Goal: Obtain resource: Obtain resource

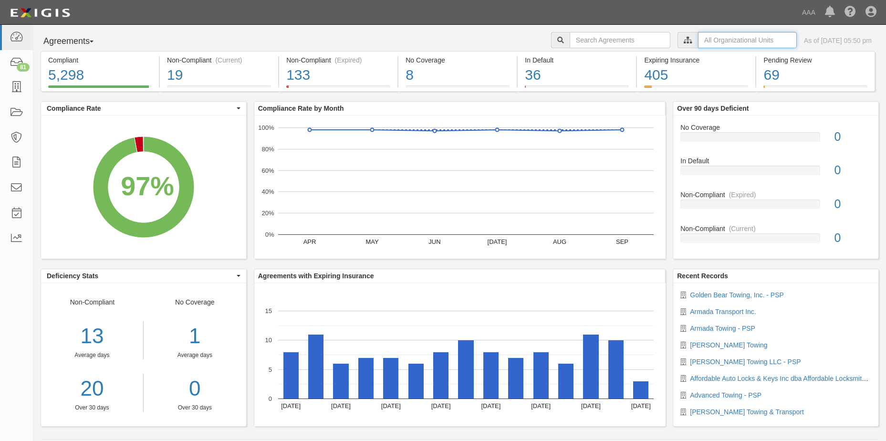
click at [731, 41] on input "text" at bounding box center [747, 40] width 99 height 16
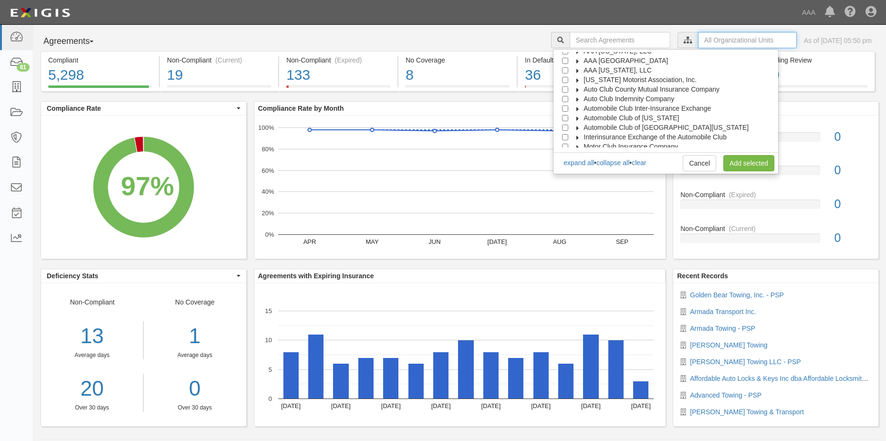
scroll to position [38, 0]
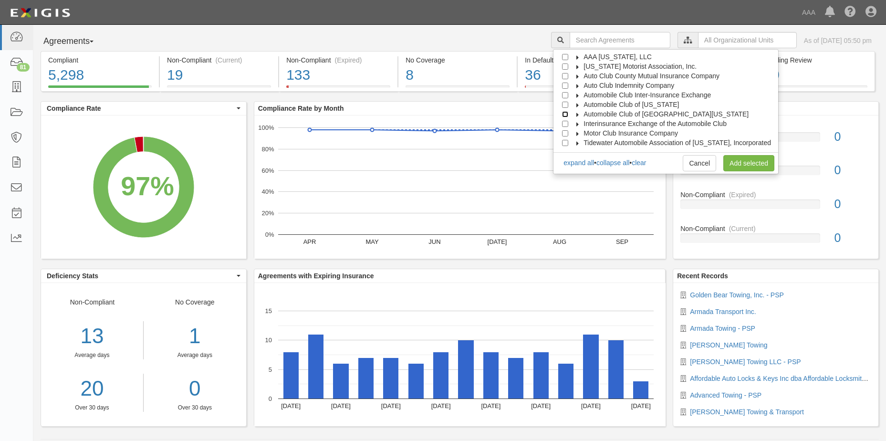
click at [568, 115] on input "Automobile Club of [GEOGRAPHIC_DATA][US_STATE]" at bounding box center [565, 114] width 6 height 6
checkbox input "true"
click at [739, 164] on link "Add selected" at bounding box center [748, 163] width 51 height 16
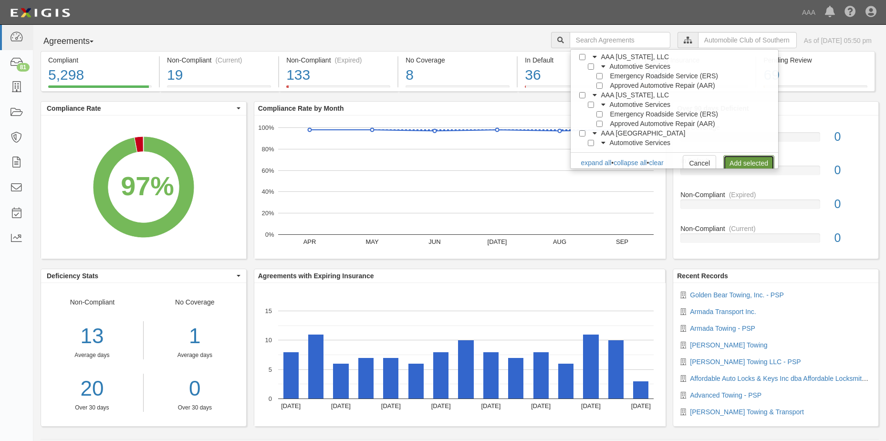
scroll to position [0, 0]
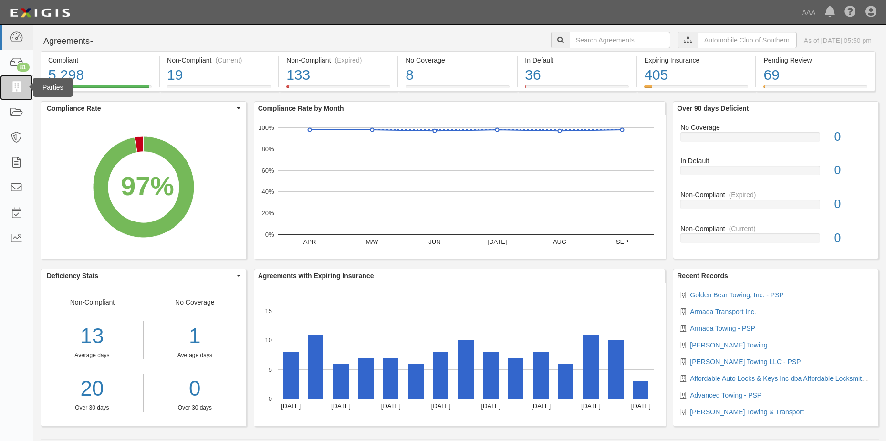
click at [16, 85] on icon at bounding box center [16, 87] width 13 height 11
click at [14, 89] on icon at bounding box center [16, 87] width 13 height 11
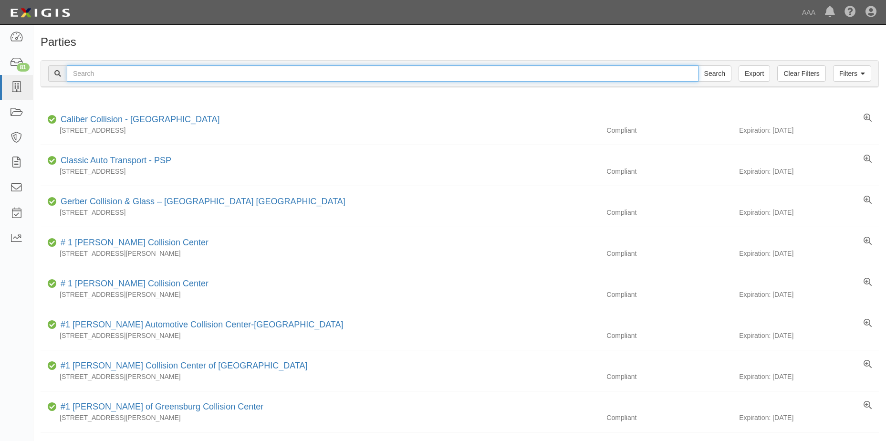
click at [99, 74] on input "text" at bounding box center [383, 73] width 632 height 16
type input "Contreras Towing"
click at [720, 77] on input "Search" at bounding box center [714, 73] width 33 height 16
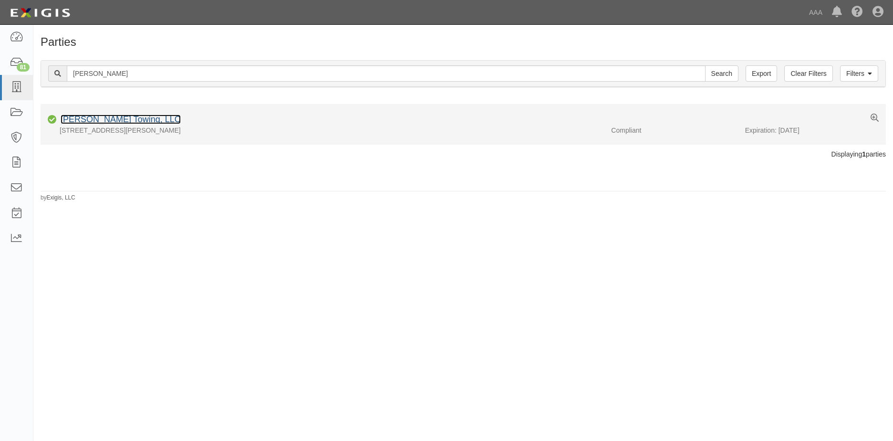
click at [105, 118] on link "Contreras Towing, LLC" at bounding box center [121, 120] width 120 height 10
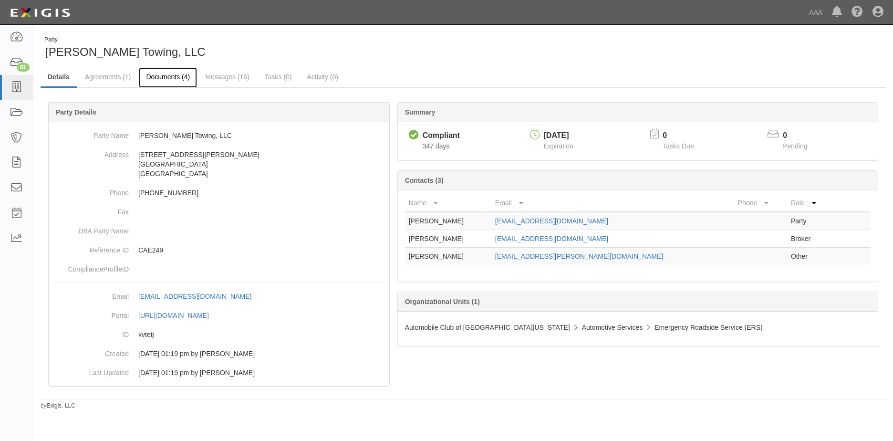
click at [173, 80] on link "Documents (4)" at bounding box center [168, 77] width 58 height 21
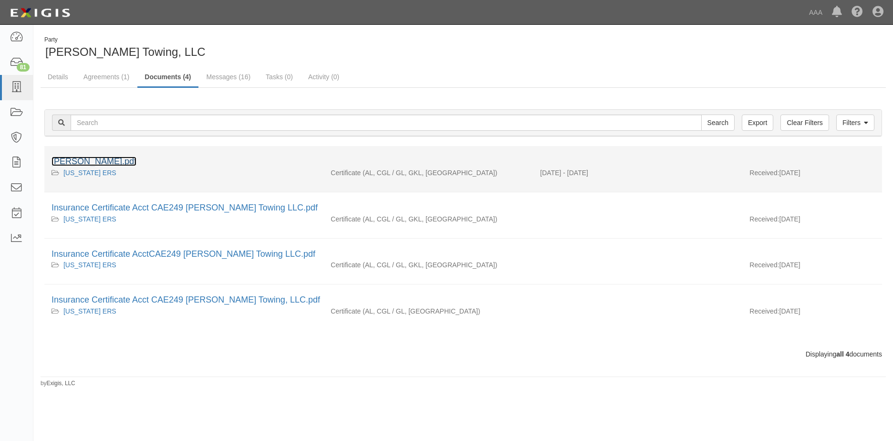
click at [108, 161] on link "Contreras Towing.pdf" at bounding box center [94, 162] width 85 height 10
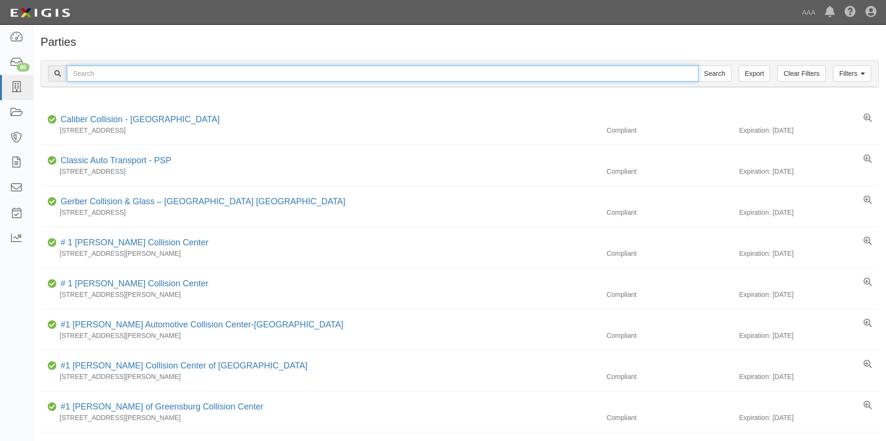
click at [122, 76] on input "text" at bounding box center [383, 73] width 632 height 16
click at [709, 76] on input "Search" at bounding box center [714, 73] width 33 height 16
click at [181, 71] on input "Walnut-vista Automotive Industries" at bounding box center [383, 73] width 632 height 16
type input "W"
type input "A-Car Auto Repair Services"
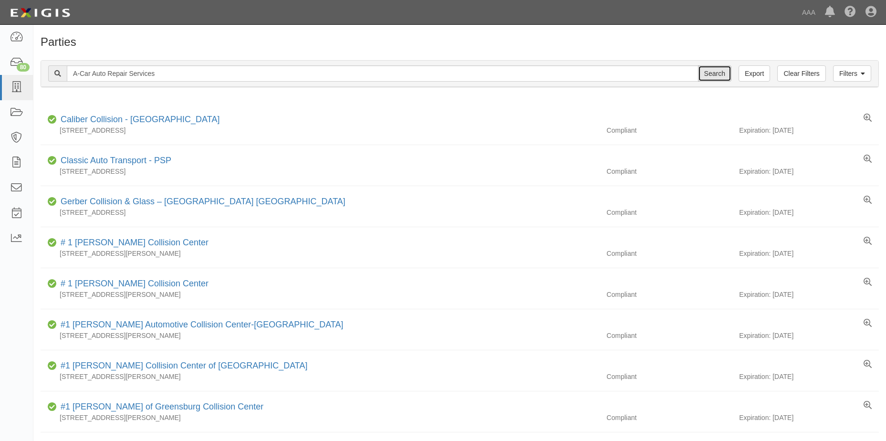
click at [722, 76] on input "Search" at bounding box center [714, 73] width 33 height 16
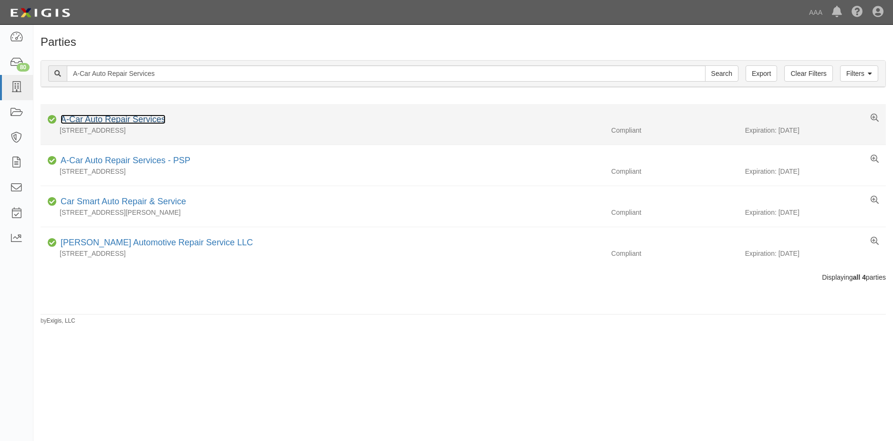
click at [106, 120] on link "A-Car Auto Repair Services" at bounding box center [113, 120] width 105 height 10
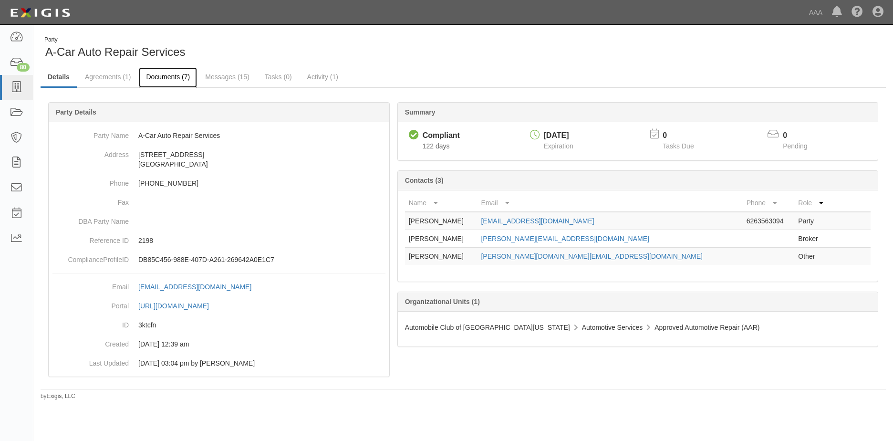
click at [178, 78] on link "Documents (7)" at bounding box center [168, 77] width 58 height 21
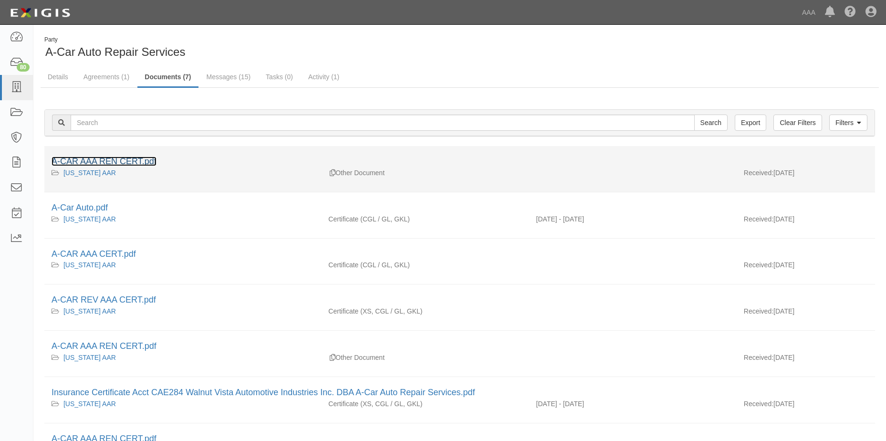
click at [110, 162] on link "A-CAR AAA REN CERT.pdf" at bounding box center [104, 162] width 105 height 10
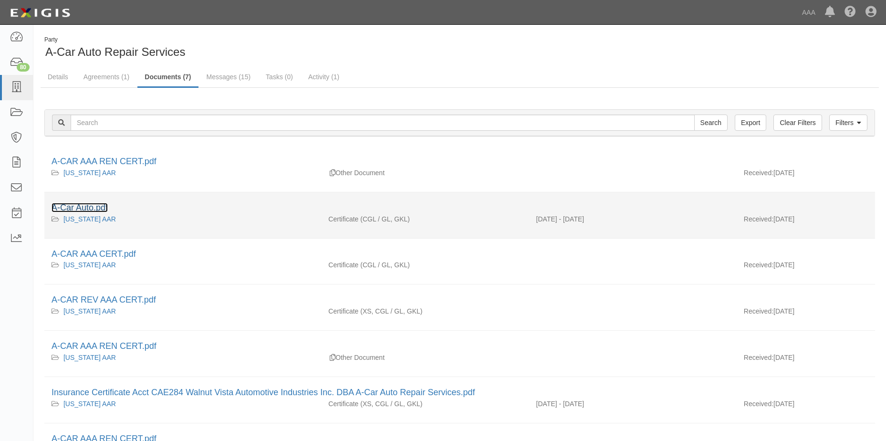
click at [70, 209] on link "A-Car Auto.pdf" at bounding box center [80, 208] width 56 height 10
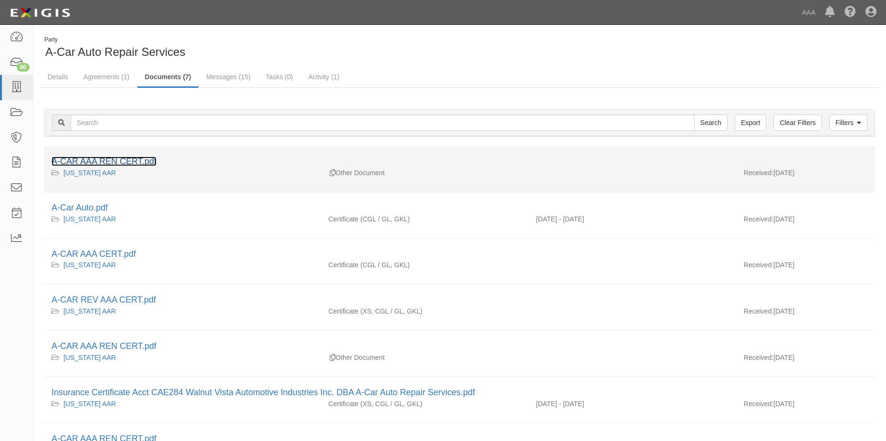
click at [105, 162] on link "A-CAR AAA REN CERT.pdf" at bounding box center [104, 162] width 105 height 10
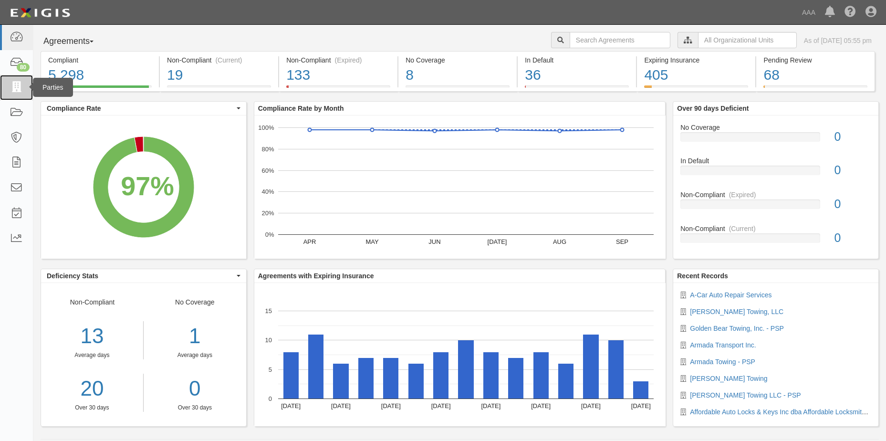
click at [16, 89] on icon at bounding box center [16, 87] width 13 height 11
click at [742, 42] on input "text" at bounding box center [747, 40] width 99 height 16
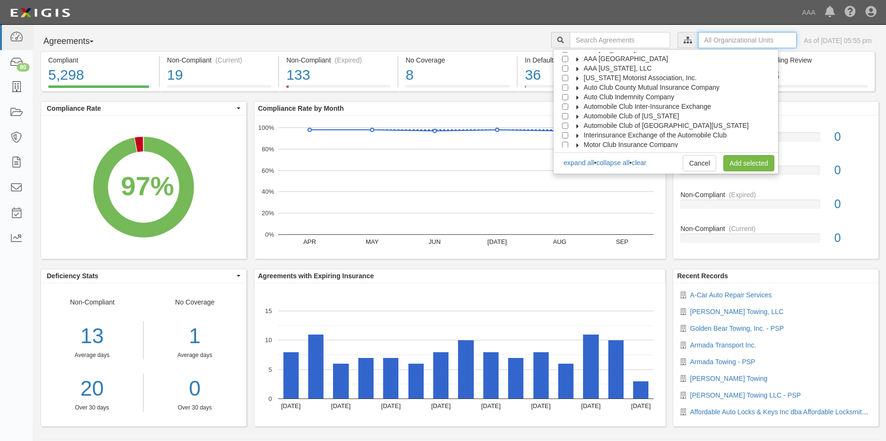
scroll to position [38, 0]
click at [568, 115] on input "Automobile Club of Southern California" at bounding box center [565, 114] width 6 height 6
checkbox input "true"
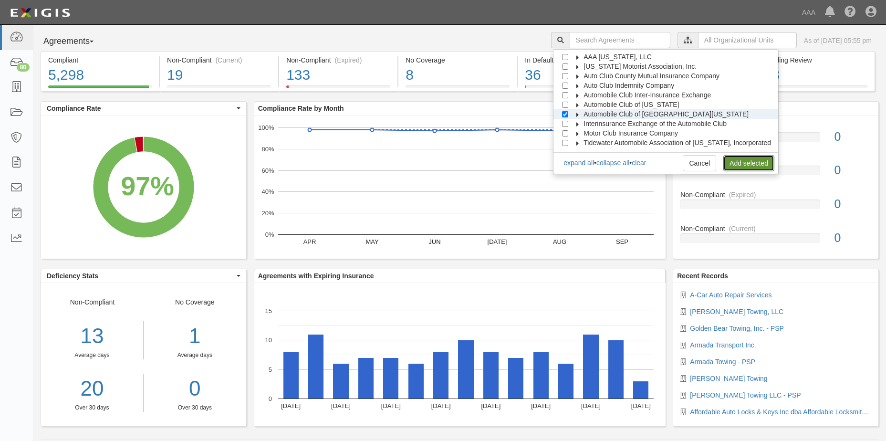
click at [743, 161] on link "Add selected" at bounding box center [748, 163] width 51 height 16
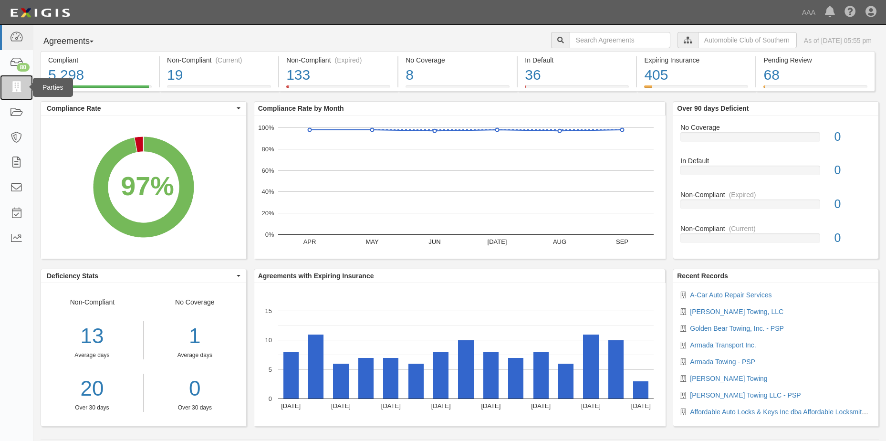
click at [19, 82] on icon at bounding box center [16, 87] width 13 height 11
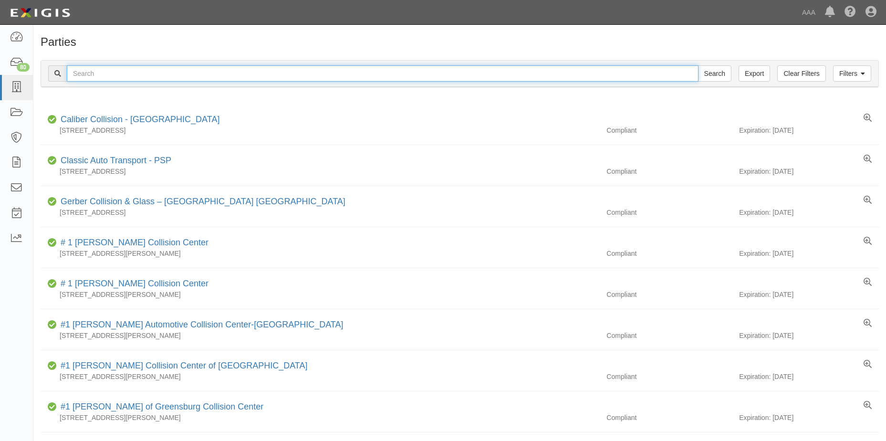
click at [119, 75] on input "text" at bounding box center [383, 73] width 632 height 16
type input "Mr. T's Towing"
click at [711, 72] on input "Search" at bounding box center [714, 73] width 33 height 16
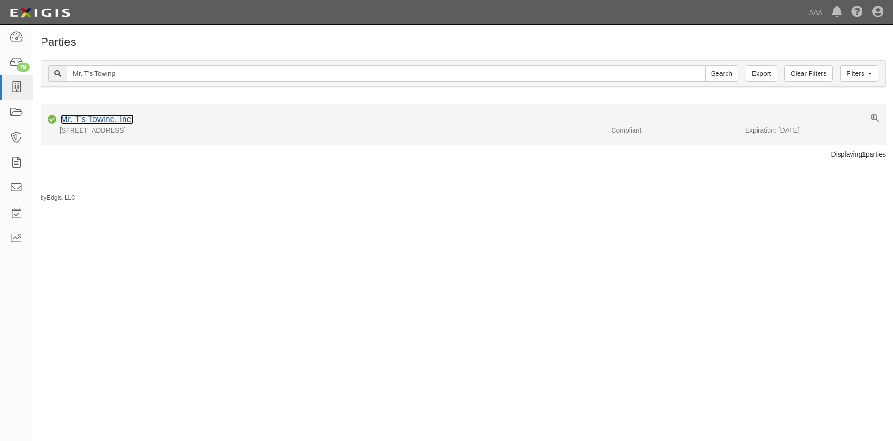
click at [107, 120] on link "Mr. T's Towing, Inc." at bounding box center [97, 120] width 73 height 10
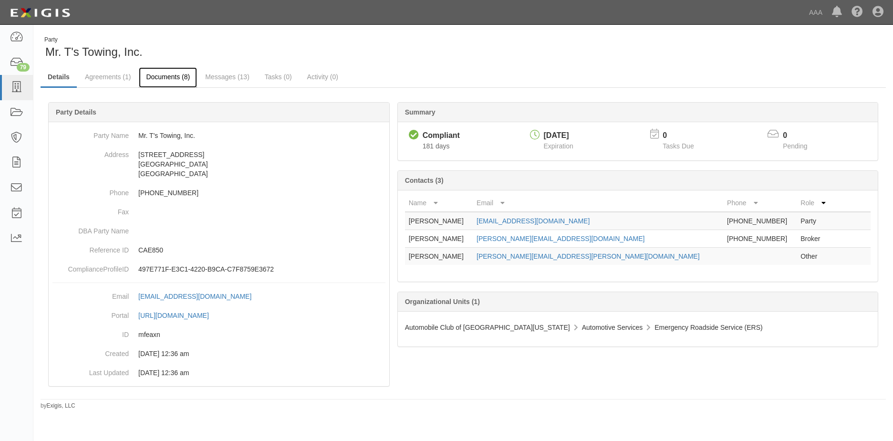
click at [174, 76] on link "Documents (8)" at bounding box center [168, 77] width 58 height 21
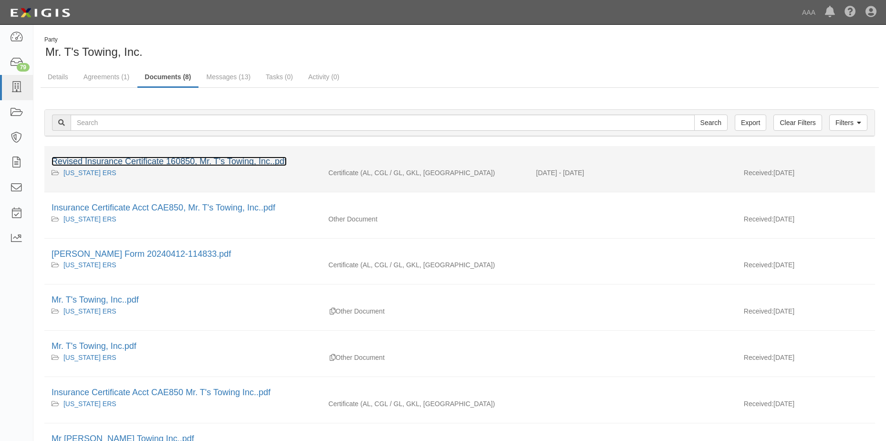
click at [159, 162] on link "Revised Insurance Certificate 160850, Mr. T's Towing, Inc..pdf" at bounding box center [169, 162] width 235 height 10
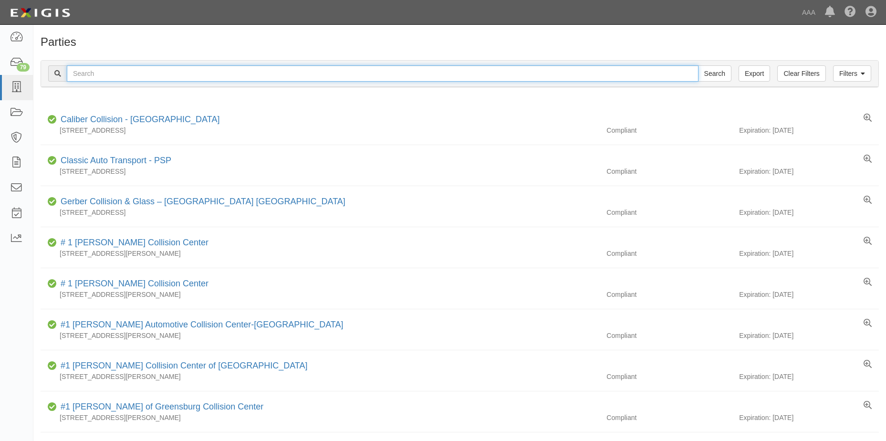
click at [115, 73] on input "text" at bounding box center [383, 73] width 632 height 16
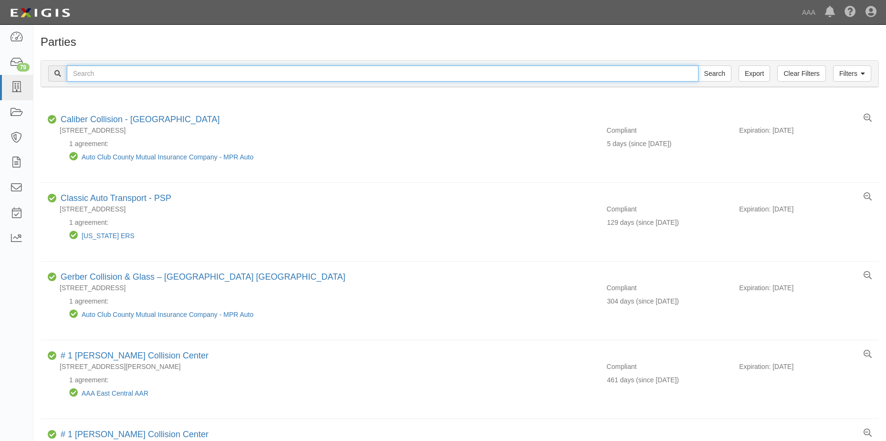
click at [115, 74] on input "text" at bounding box center [383, 73] width 632 height 16
type input "Parker Towing & Storage"
click at [722, 73] on input "Search" at bounding box center [714, 73] width 33 height 16
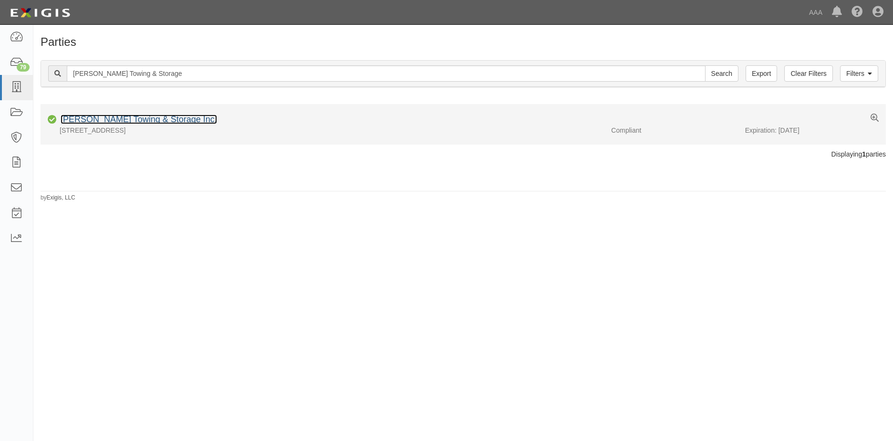
click at [126, 122] on link "[PERSON_NAME] Towing & Storage Inc." at bounding box center [139, 120] width 157 height 10
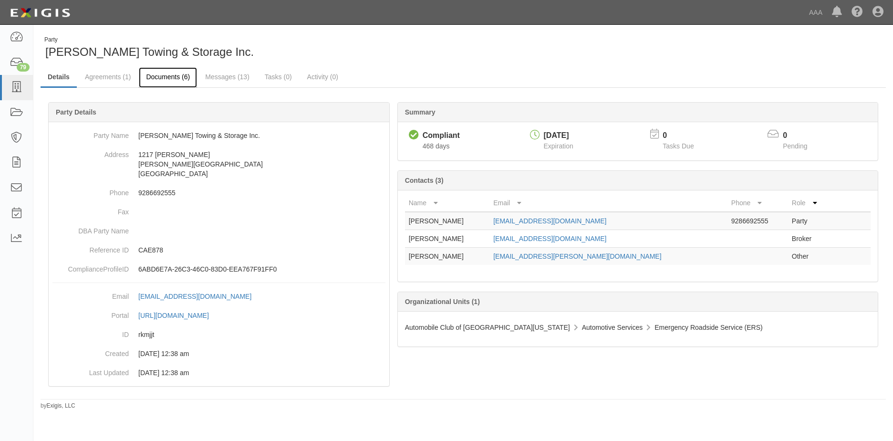
click at [173, 76] on link "Documents (6)" at bounding box center [168, 77] width 58 height 21
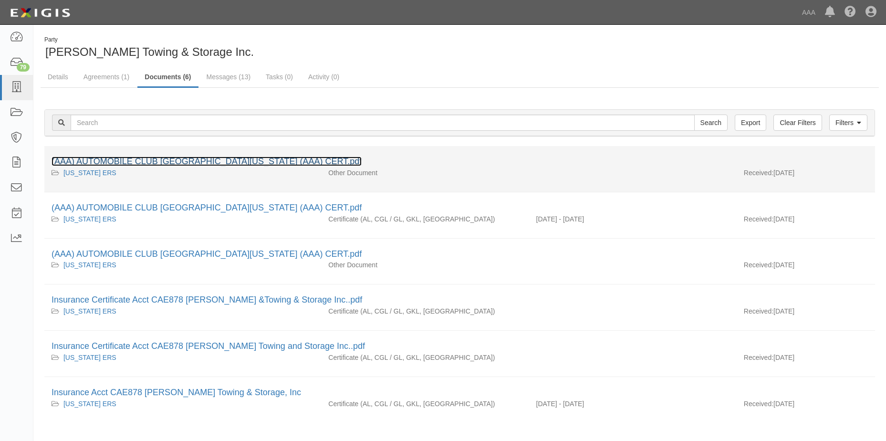
click at [156, 166] on link "(AAA) AUTOMOBILE CLUB [GEOGRAPHIC_DATA][US_STATE] (AAA) CERT.pdf" at bounding box center [207, 162] width 310 height 10
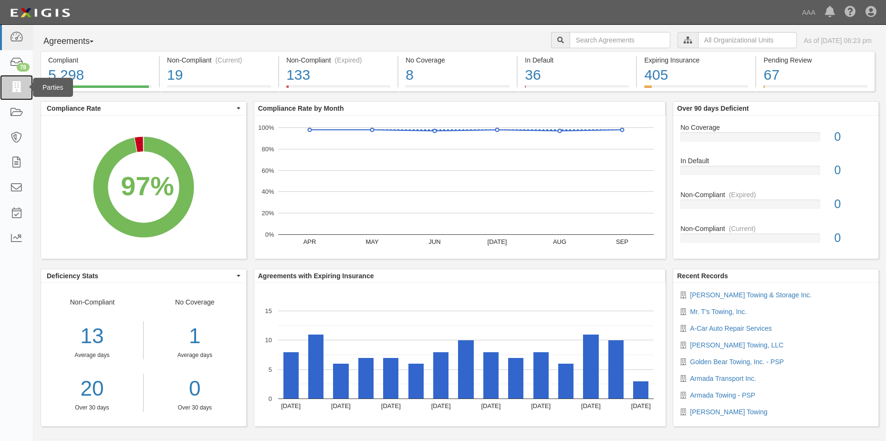
click at [17, 85] on icon at bounding box center [16, 87] width 13 height 11
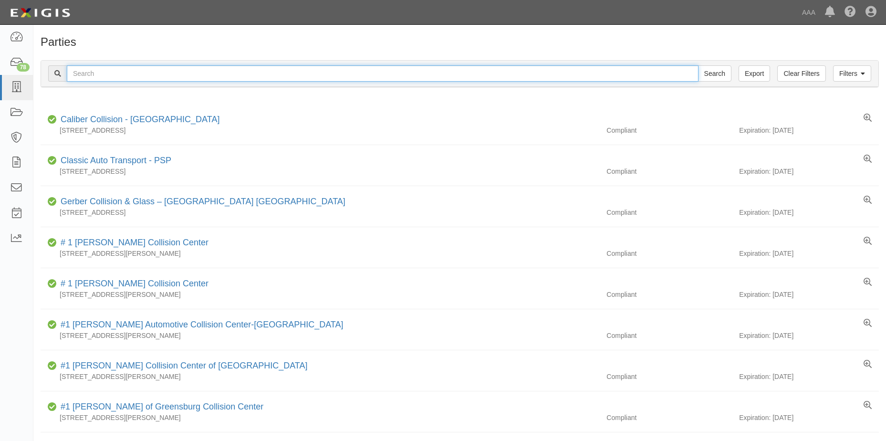
click at [97, 80] on input "text" at bounding box center [383, 73] width 632 height 16
click at [108, 73] on input "text" at bounding box center [383, 73] width 632 height 16
type input "[PERSON_NAME]"
click at [709, 73] on input "Search" at bounding box center [714, 73] width 33 height 16
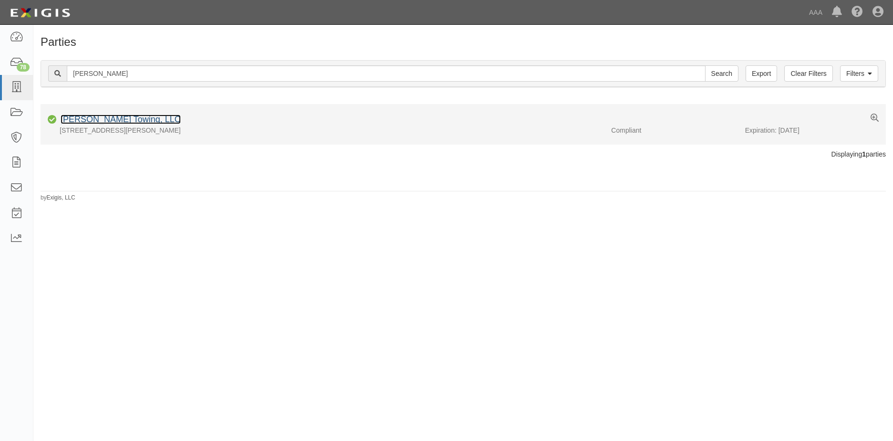
click at [95, 121] on link "[PERSON_NAME] Towing, LLC" at bounding box center [121, 120] width 120 height 10
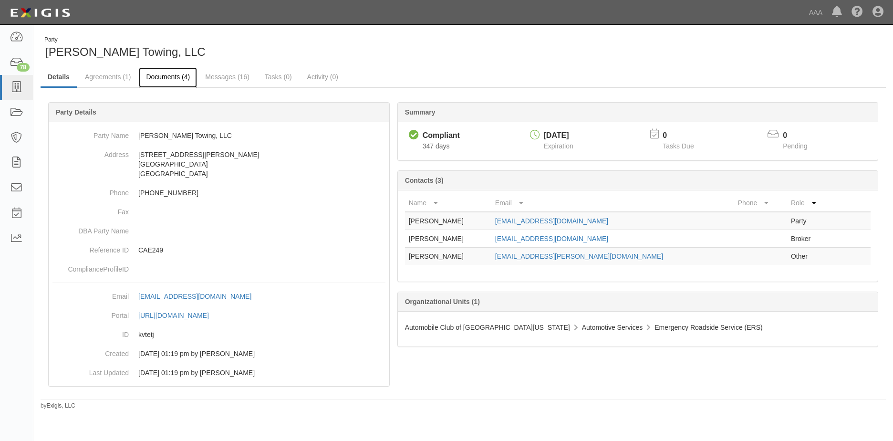
click at [176, 79] on link "Documents (4)" at bounding box center [168, 77] width 58 height 21
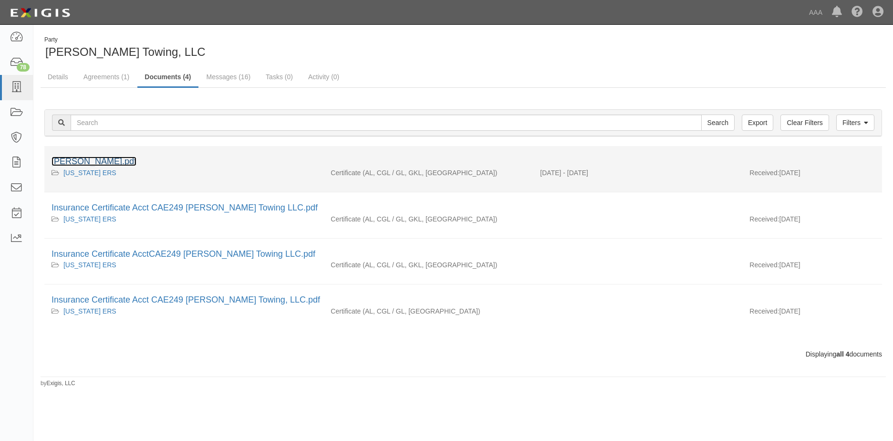
click at [108, 163] on link "[PERSON_NAME].pdf" at bounding box center [94, 162] width 85 height 10
